Goal: Task Accomplishment & Management: Manage account settings

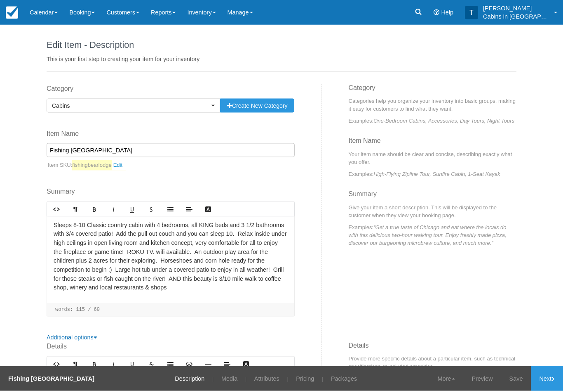
scroll to position [8, 0]
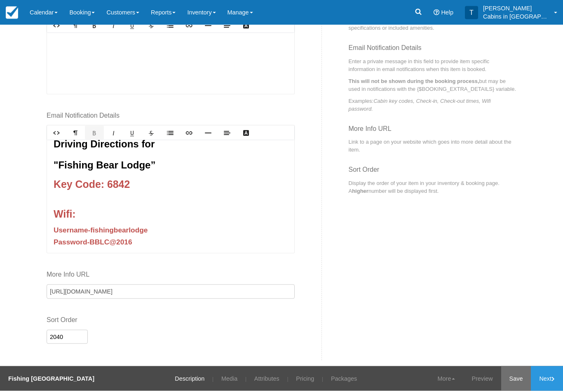
click at [511, 382] on link "Save" at bounding box center [517, 378] width 30 height 25
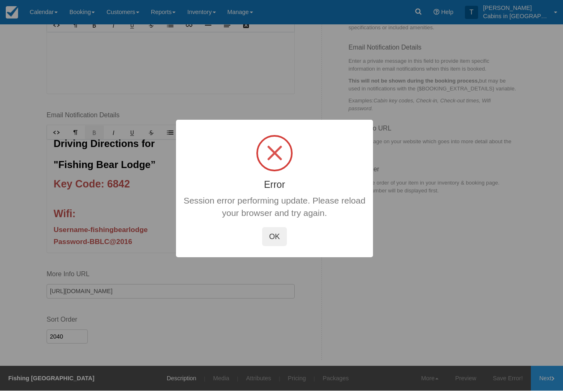
click at [551, 375] on div at bounding box center [281, 195] width 563 height 391
click at [278, 238] on button "OK" at bounding box center [274, 236] width 25 height 19
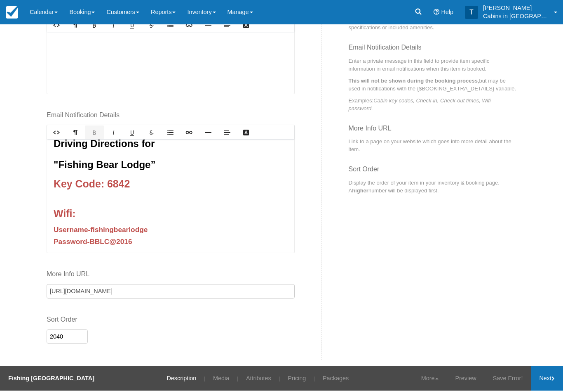
click at [551, 379] on link "Next" at bounding box center [547, 378] width 32 height 25
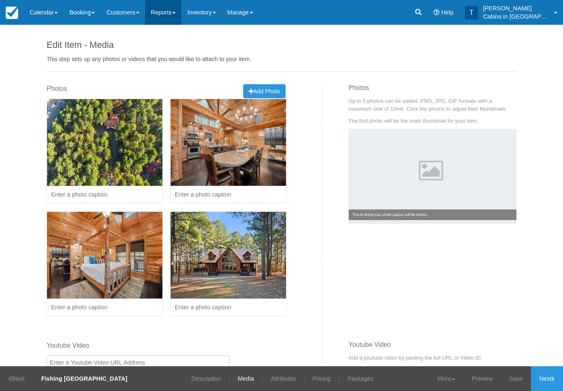
click at [168, 21] on link "Reports" at bounding box center [163, 12] width 36 height 25
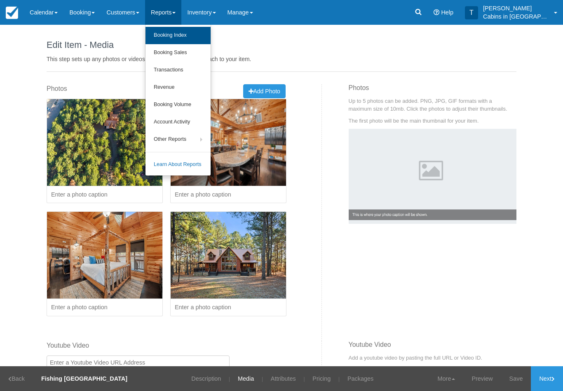
click at [170, 38] on link "Booking Index" at bounding box center [178, 35] width 65 height 17
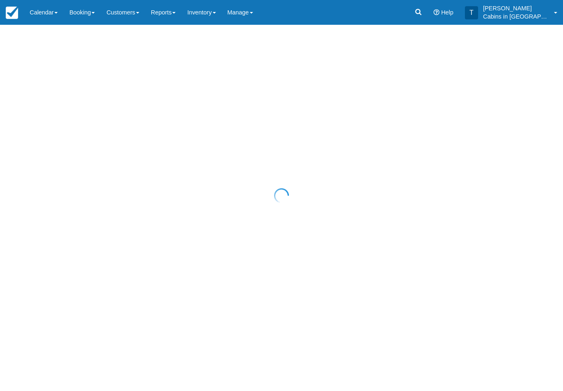
select select "25"
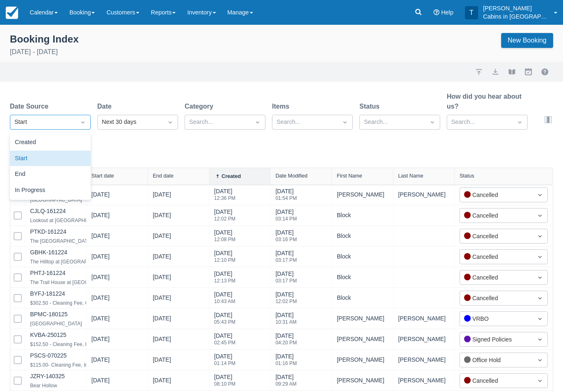
click at [82, 124] on icon "Dropdown icon" at bounding box center [83, 122] width 8 height 8
click at [72, 144] on div "Created" at bounding box center [50, 142] width 81 height 16
